Goal: Find specific page/section: Find specific page/section

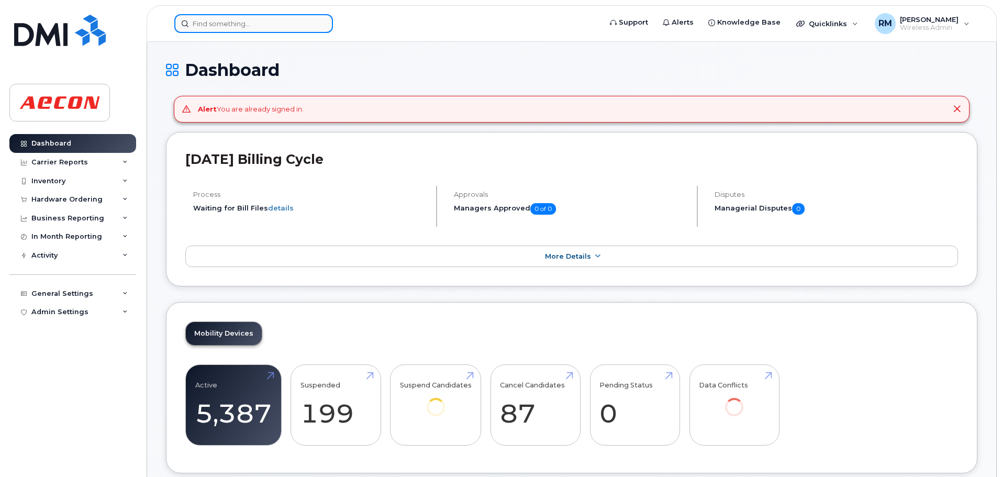
click at [245, 24] on input at bounding box center [253, 23] width 159 height 19
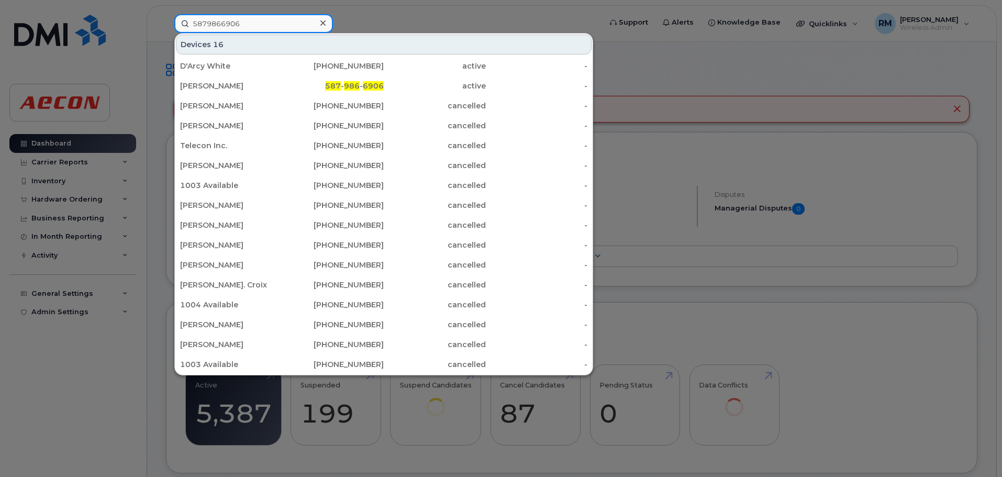
type input "5879866906"
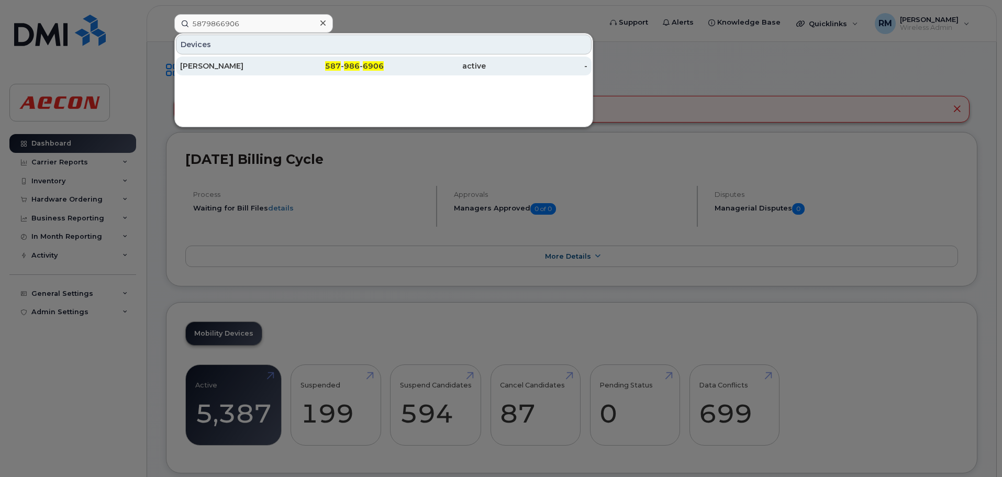
click at [352, 67] on span "986" at bounding box center [352, 65] width 16 height 9
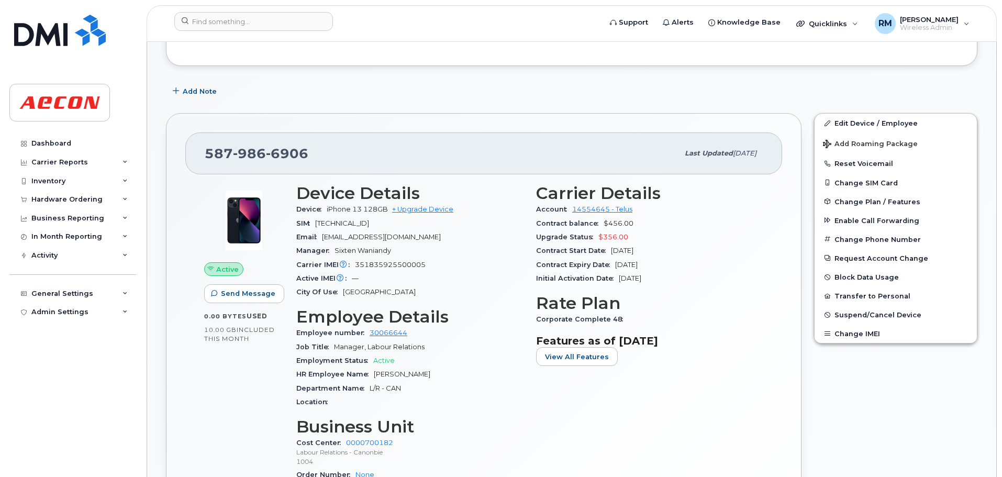
scroll to position [204, 0]
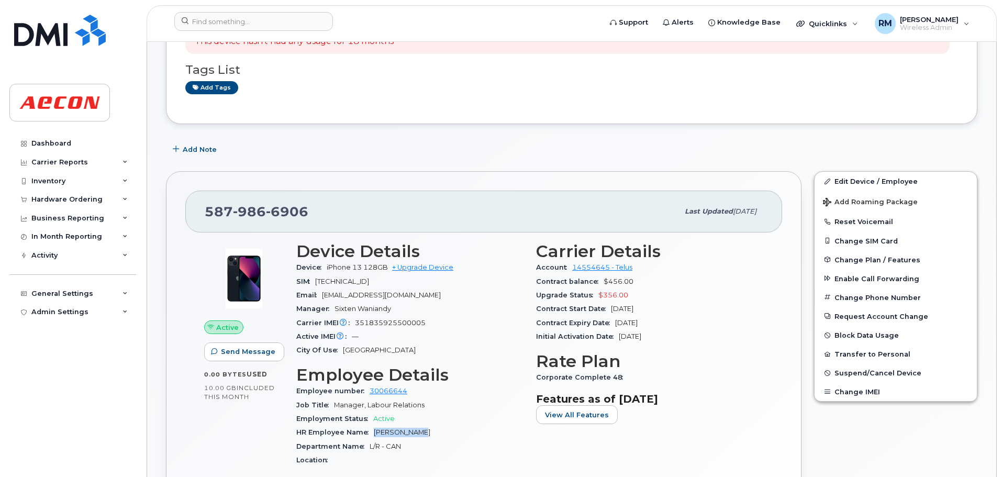
drag, startPoint x: 374, startPoint y: 430, endPoint x: 426, endPoint y: 430, distance: 52.4
click at [426, 430] on div "HR Employee Name Jessica Wong" at bounding box center [409, 433] width 227 height 14
copy span "[PERSON_NAME]"
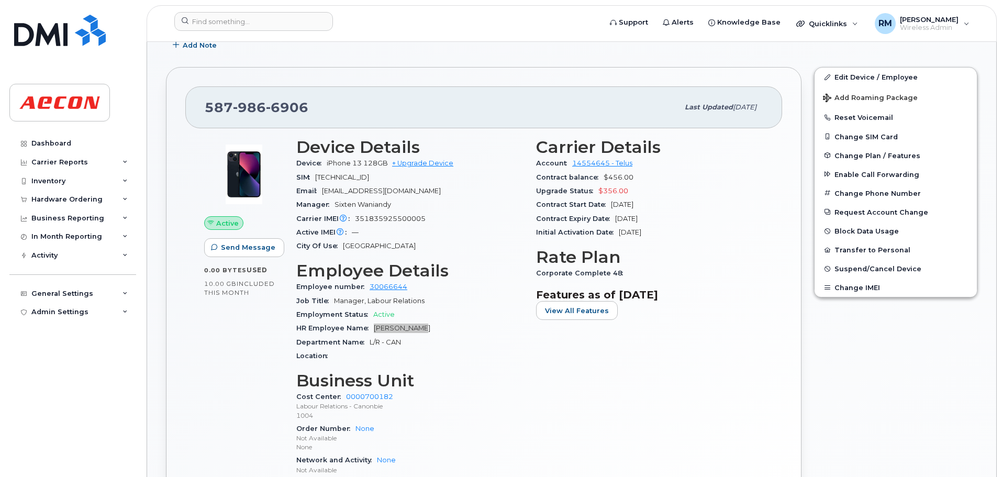
scroll to position [308, 0]
drag, startPoint x: 536, startPoint y: 275, endPoint x: 624, endPoint y: 274, distance: 88.0
click at [624, 274] on div "Corporate Complete 48" at bounding box center [649, 273] width 227 height 14
copy span "Corporate Complete 48"
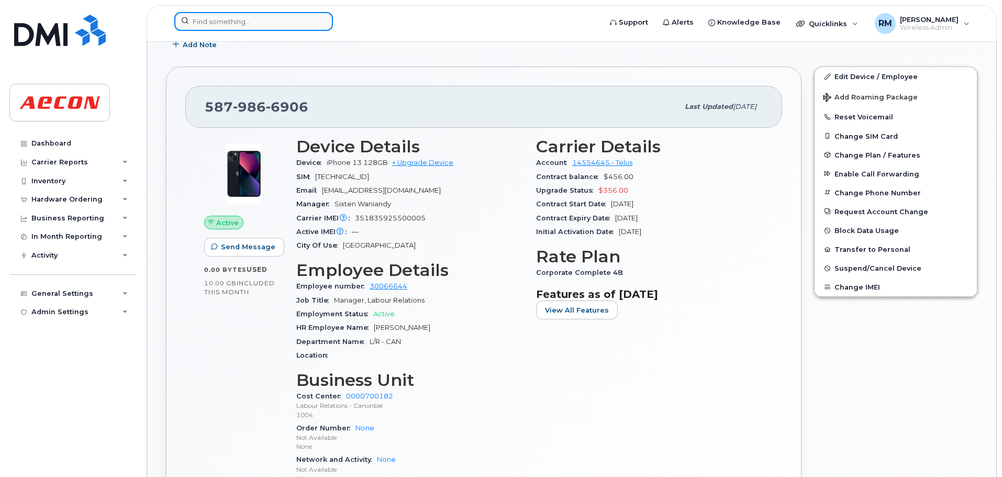
click at [234, 21] on input at bounding box center [253, 21] width 159 height 19
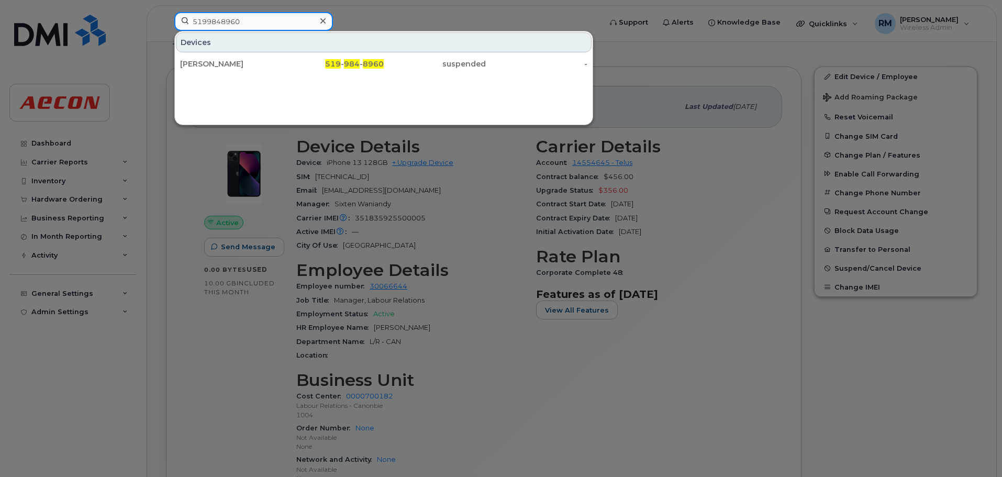
type input "5199848960"
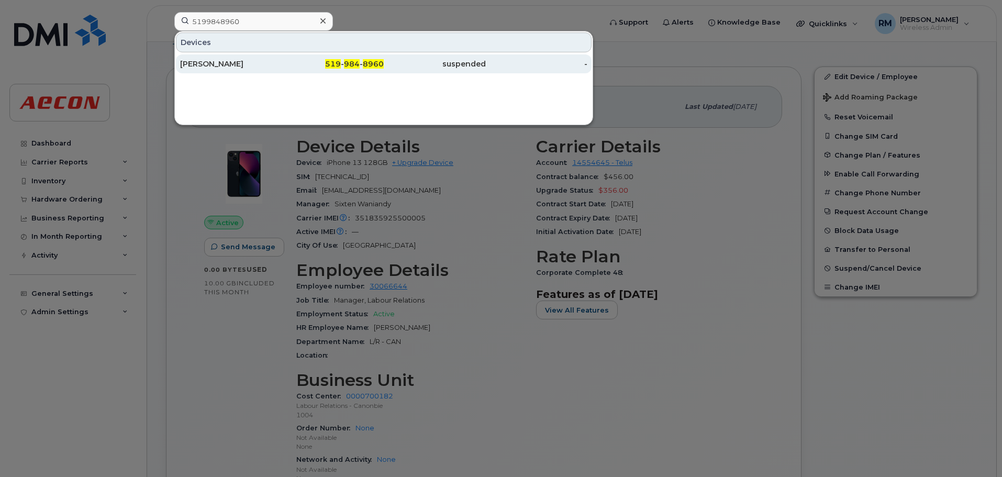
click at [348, 61] on span "984" at bounding box center [352, 63] width 16 height 9
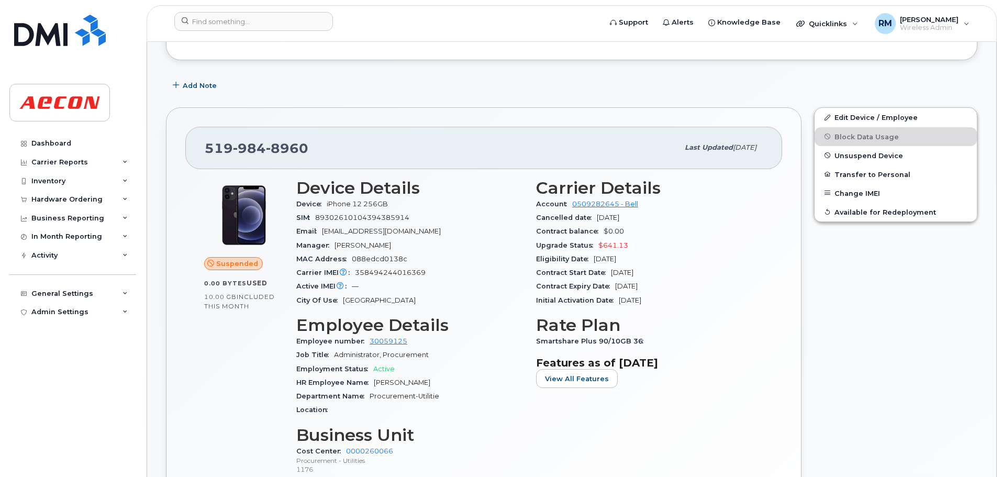
scroll to position [157, 0]
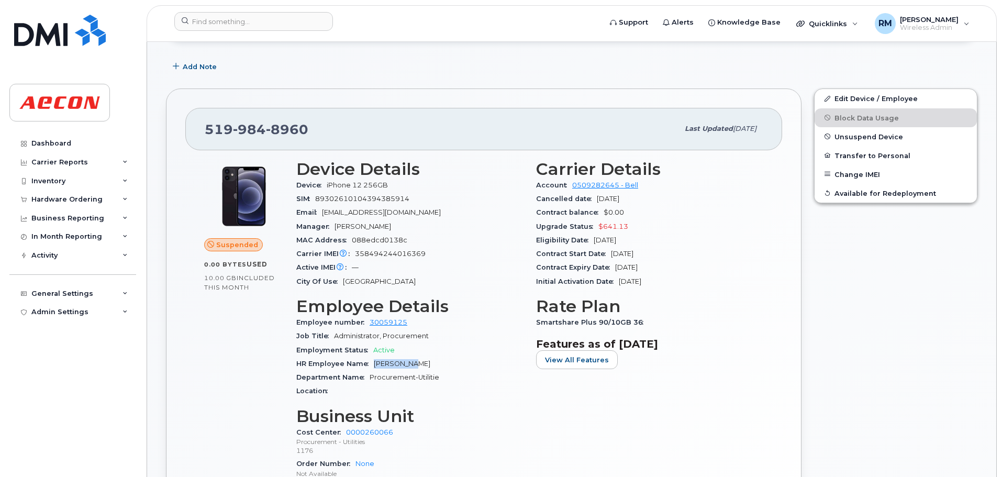
drag, startPoint x: 373, startPoint y: 361, endPoint x: 410, endPoint y: 364, distance: 36.8
click at [410, 364] on div "HR Employee Name Lora Bryan" at bounding box center [409, 364] width 227 height 14
copy span "Lora Bryan"
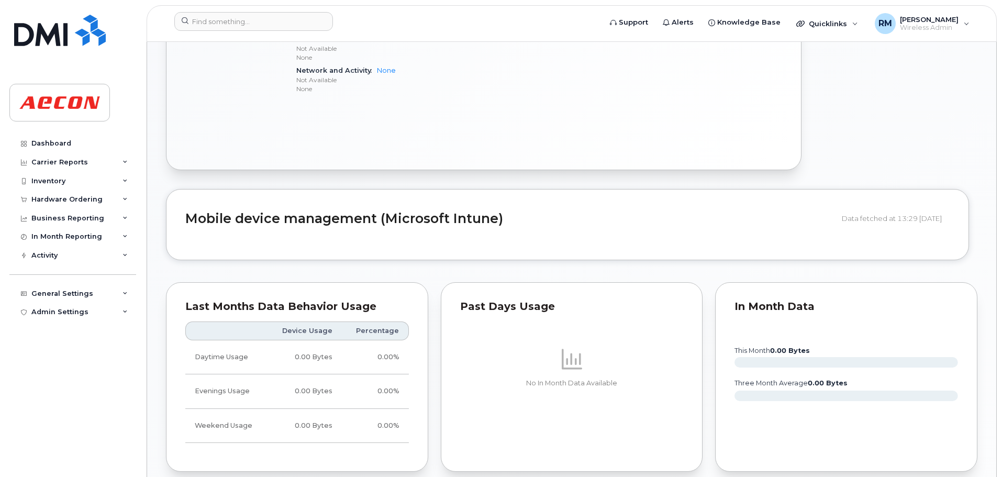
scroll to position [786, 0]
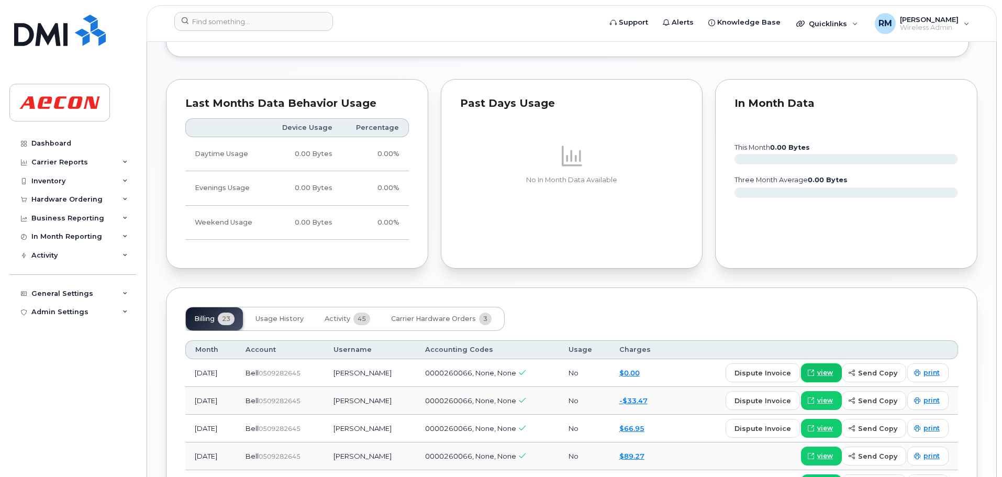
click at [821, 377] on span "view" at bounding box center [825, 372] width 16 height 9
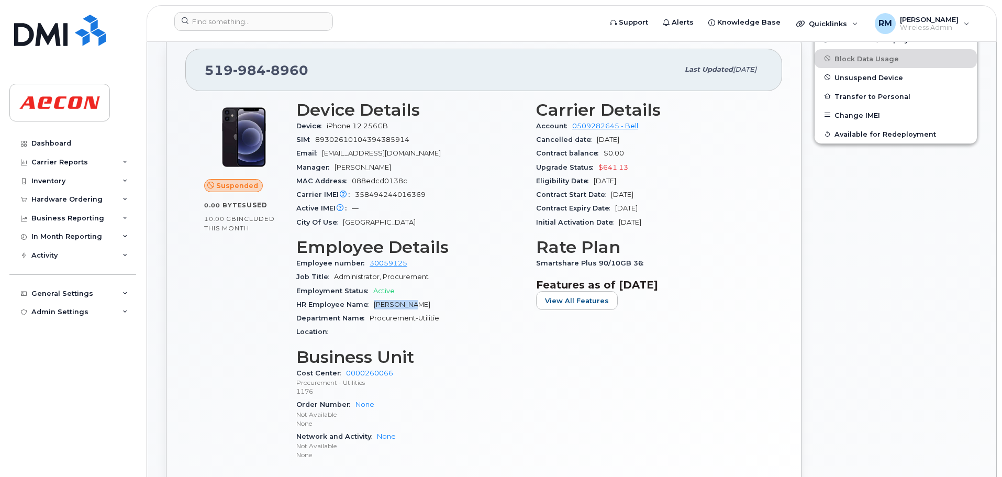
scroll to position [262, 0]
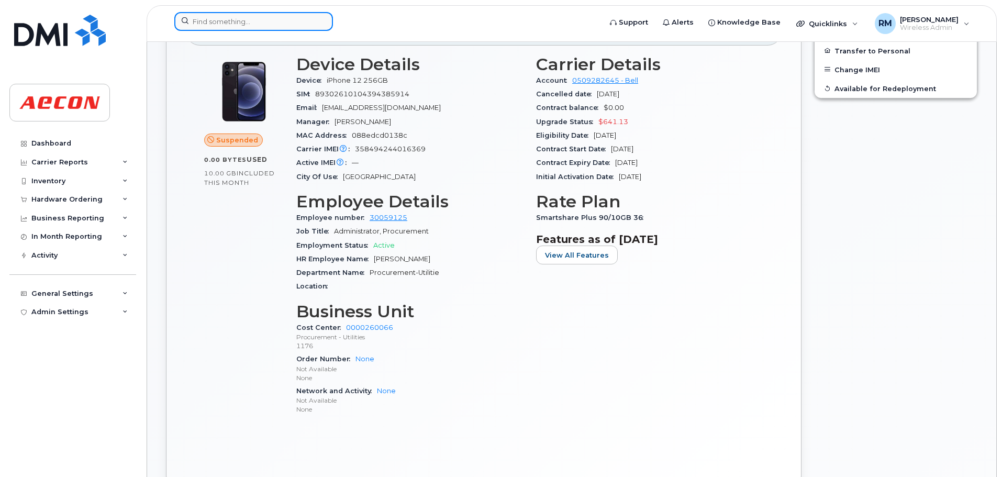
click at [241, 24] on input at bounding box center [253, 21] width 159 height 19
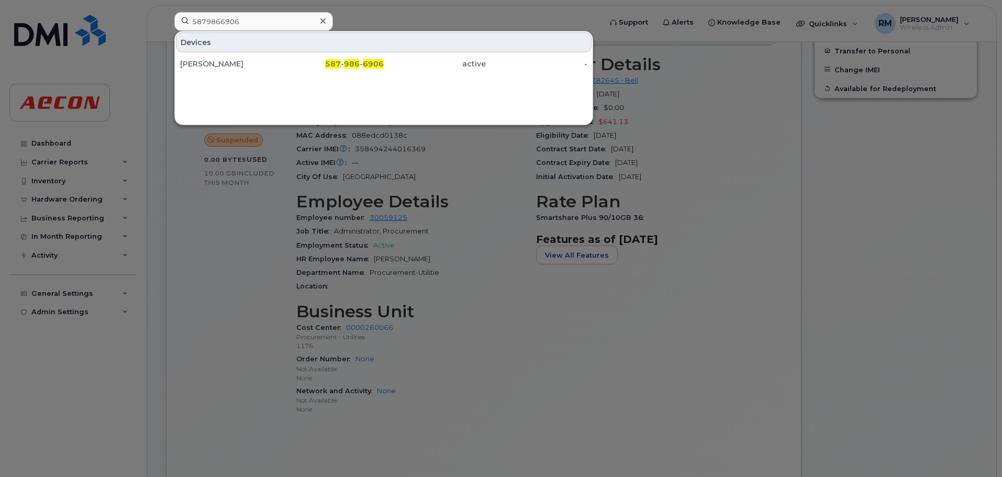
click at [563, 382] on div at bounding box center [501, 238] width 1002 height 477
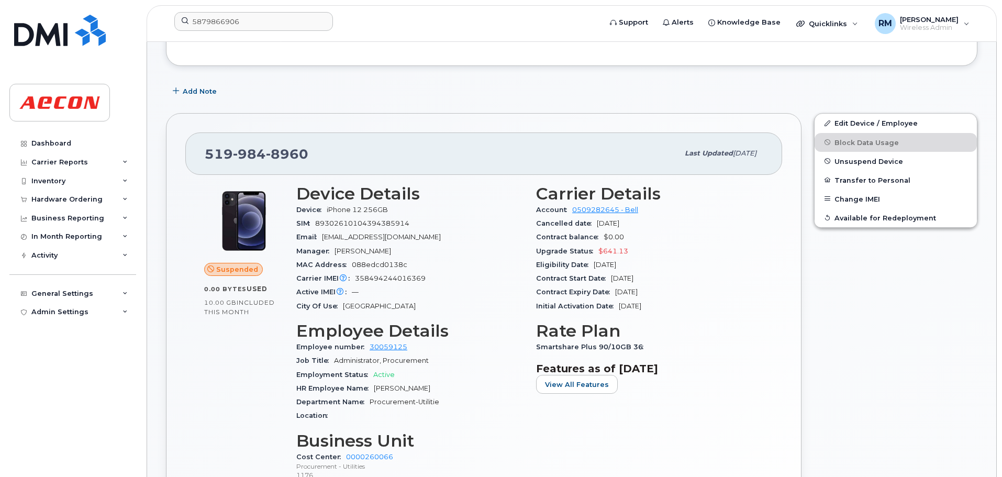
scroll to position [0, 0]
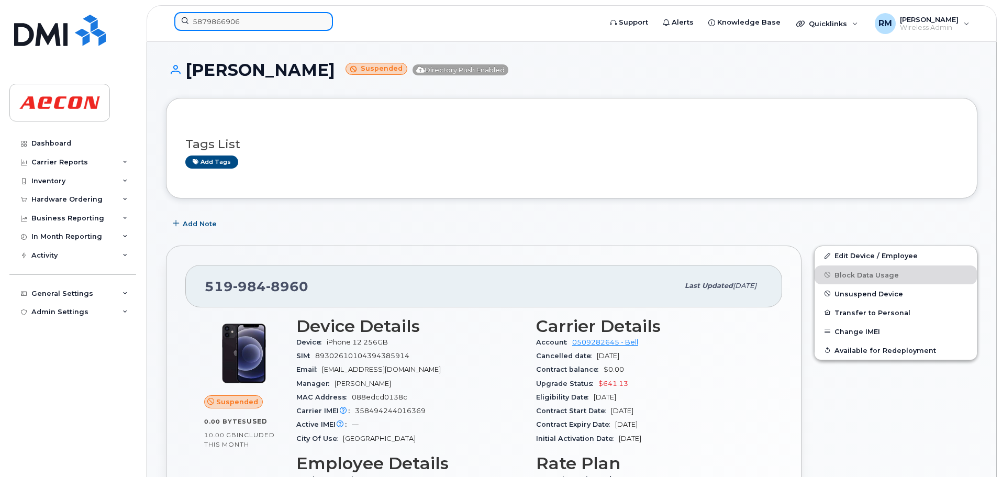
click at [216, 19] on input "5879866906" at bounding box center [253, 21] width 159 height 19
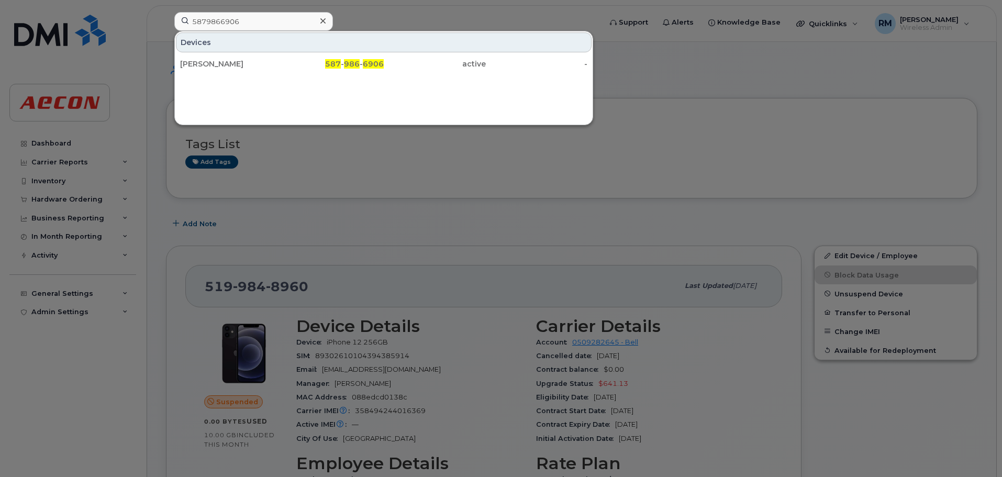
click at [366, 167] on div at bounding box center [501, 238] width 1002 height 477
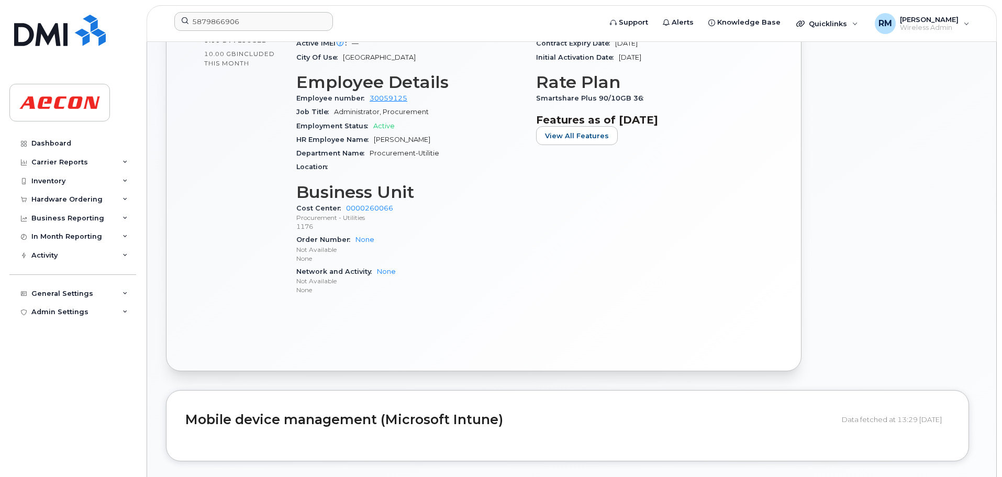
scroll to position [209, 0]
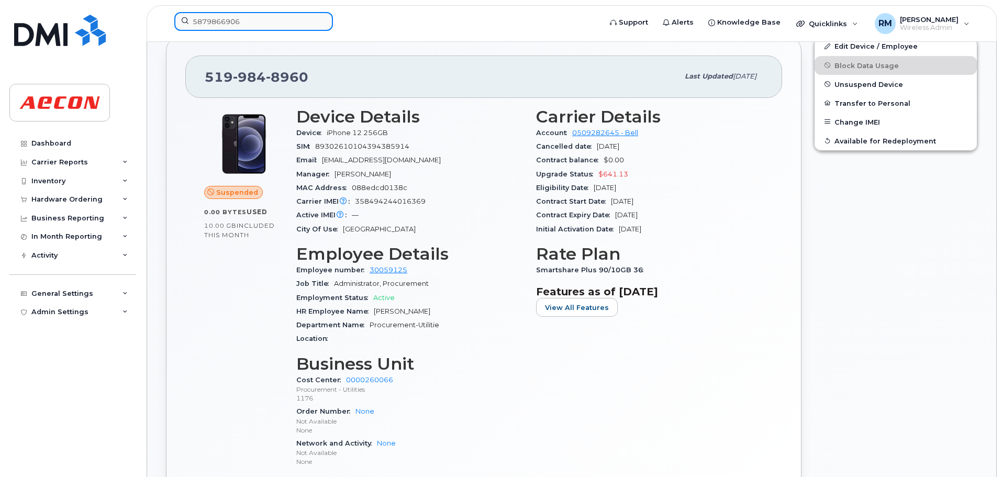
click at [214, 20] on input "5879866906" at bounding box center [253, 21] width 159 height 19
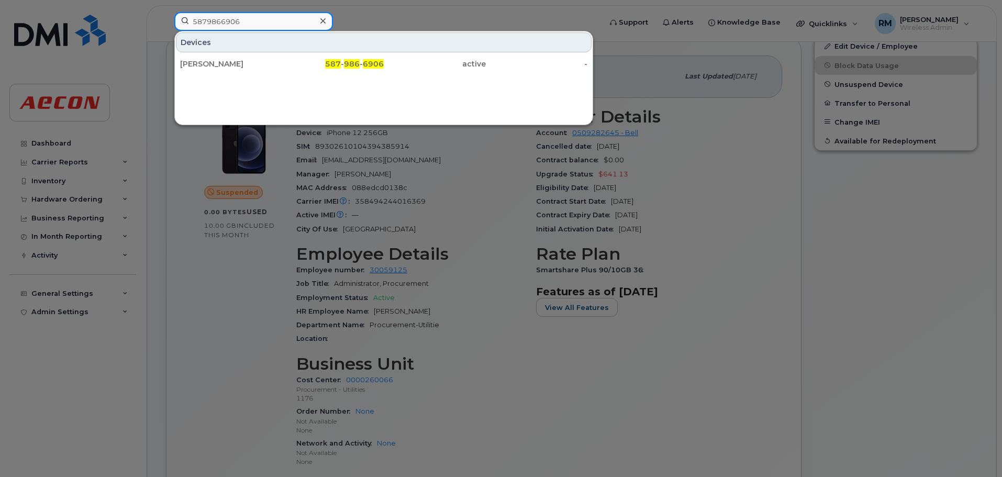
paste input "5879866906"
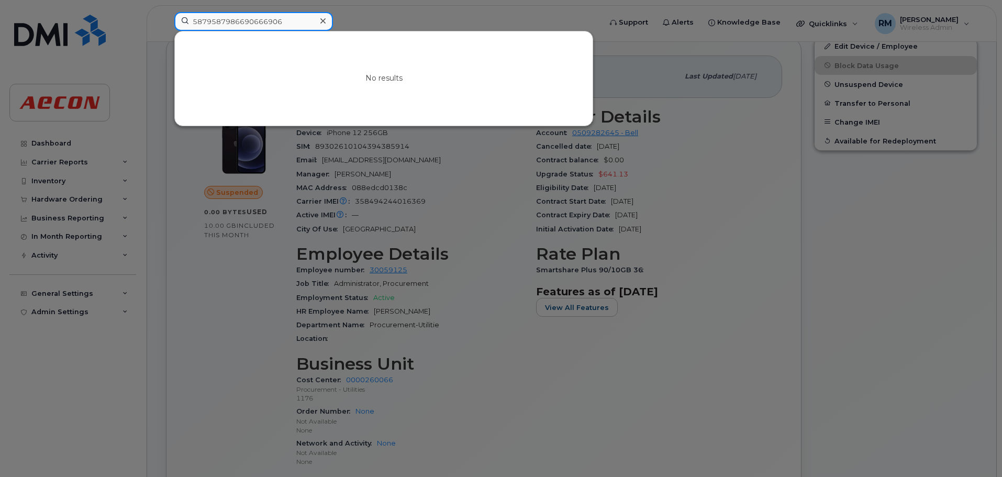
drag, startPoint x: 292, startPoint y: 14, endPoint x: 96, endPoint y: 13, distance: 196.4
click at [166, 13] on div "5879587986690666906 No results" at bounding box center [384, 23] width 437 height 23
paste input "8"
type input "5879866906"
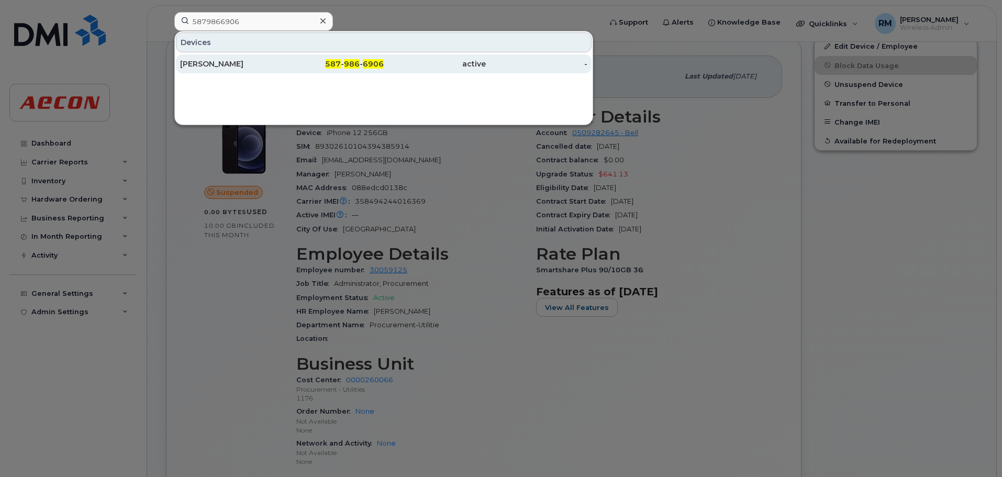
click at [214, 67] on div "[PERSON_NAME]" at bounding box center [231, 64] width 102 height 10
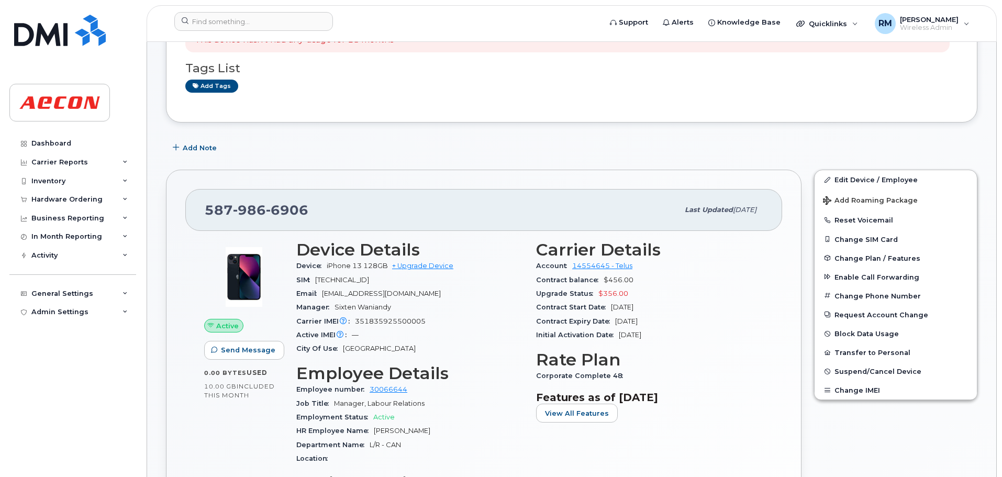
scroll to position [52, 0]
